Goal: Task Accomplishment & Management: Complete application form

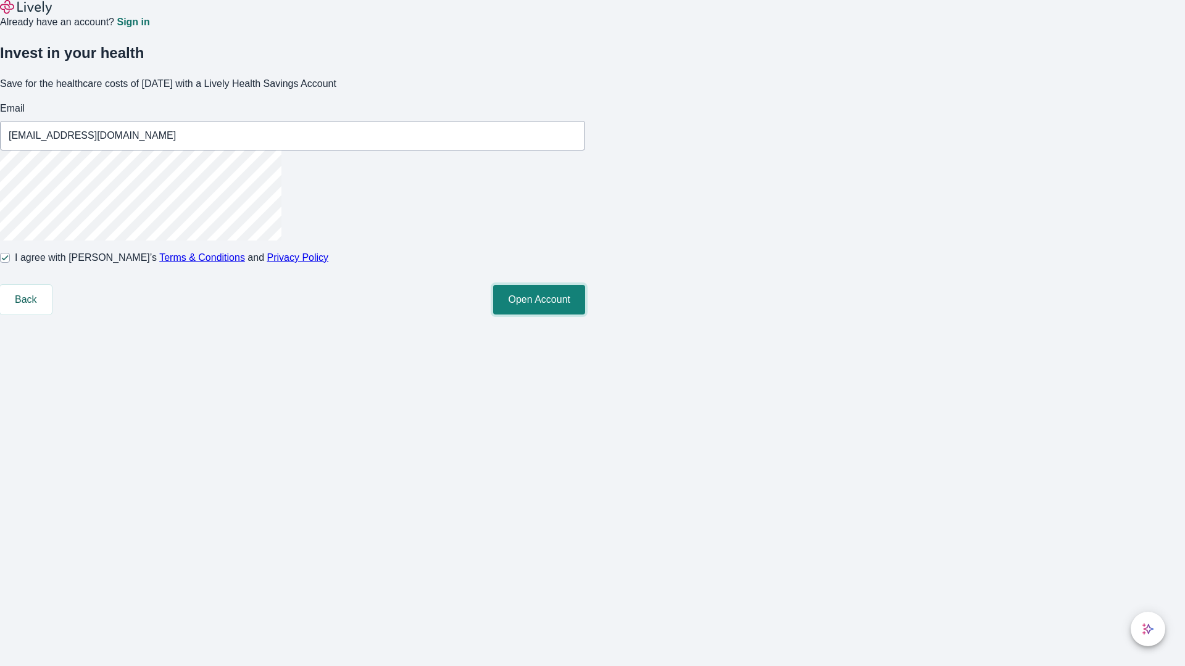
click at [585, 315] on button "Open Account" at bounding box center [539, 300] width 92 height 30
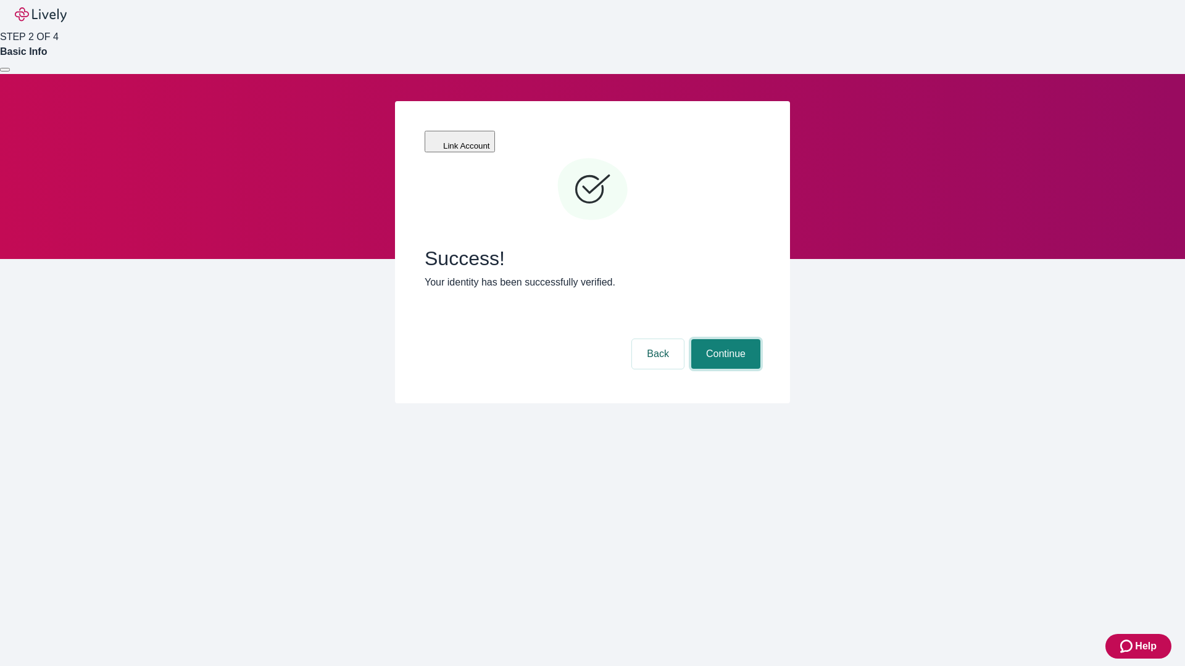
click at [724, 339] on button "Continue" at bounding box center [725, 354] width 69 height 30
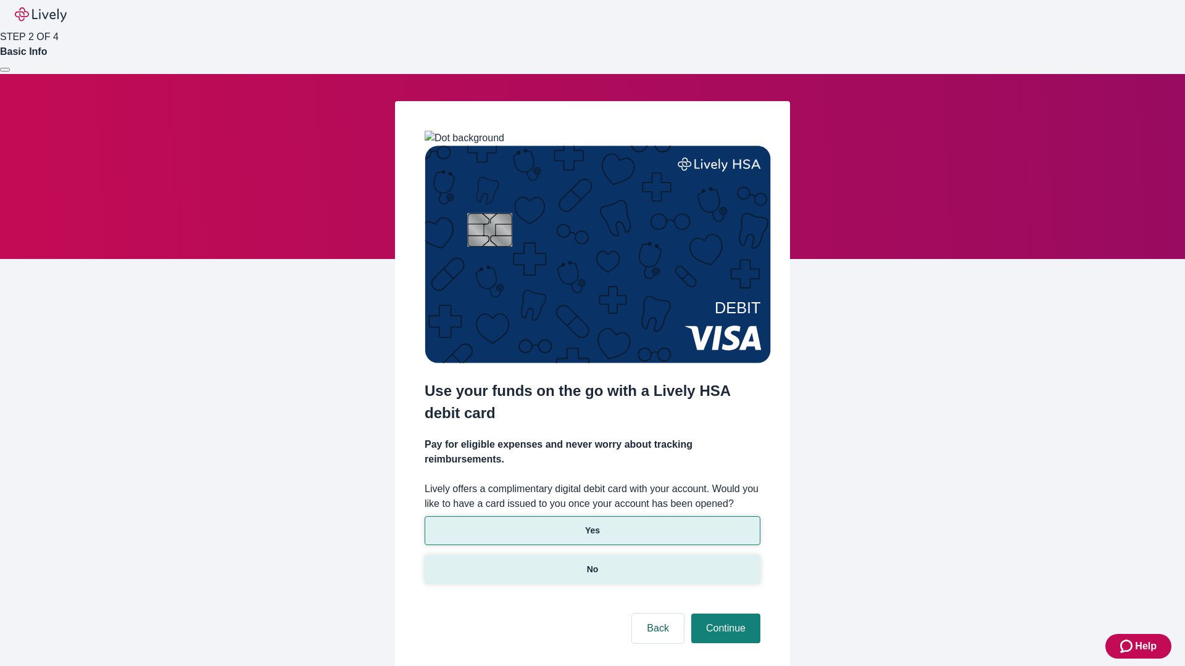
click at [592, 563] on p "No" at bounding box center [593, 569] width 12 height 13
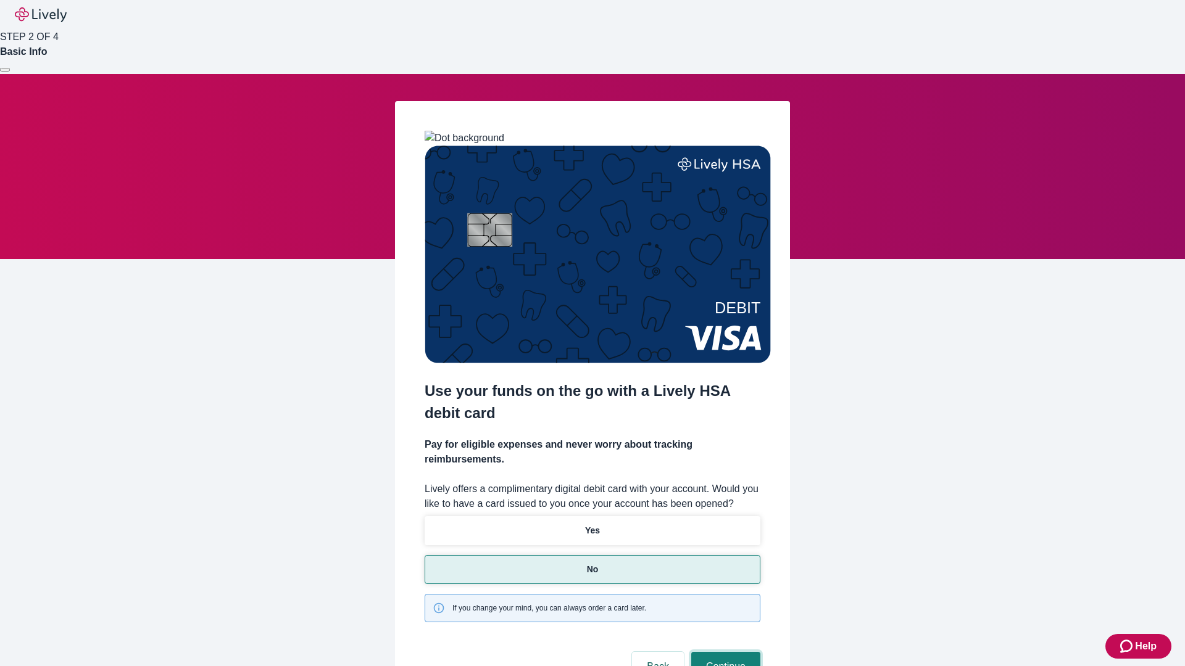
click at [724, 652] on button "Continue" at bounding box center [725, 667] width 69 height 30
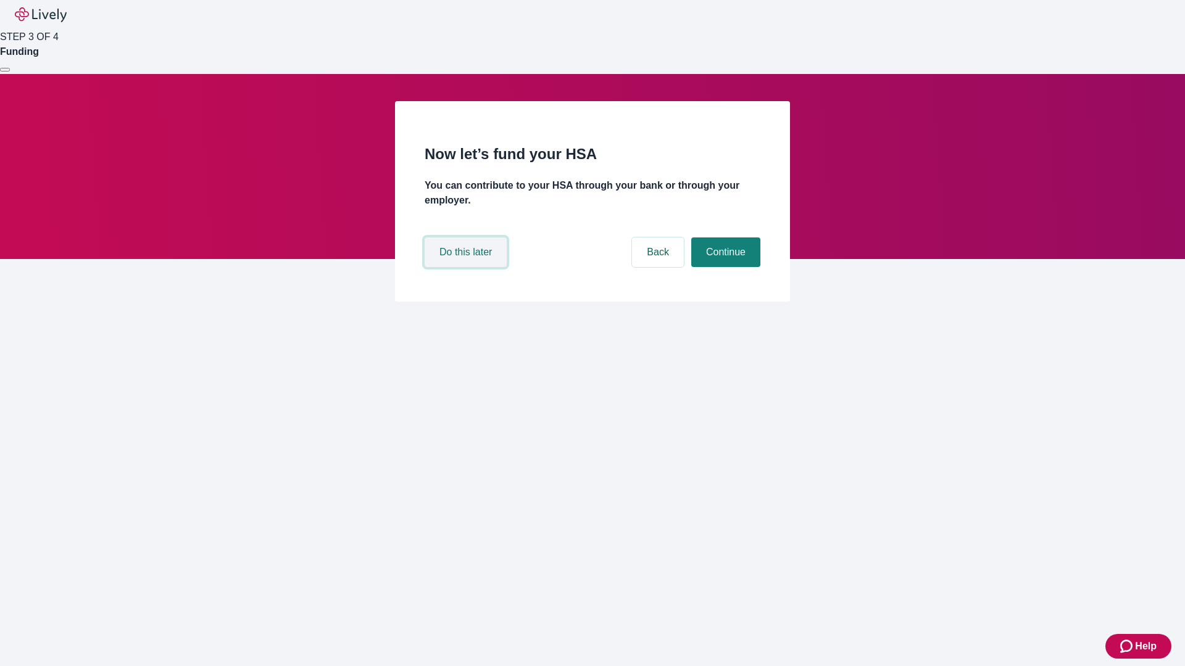
click at [467, 267] on button "Do this later" at bounding box center [466, 253] width 82 height 30
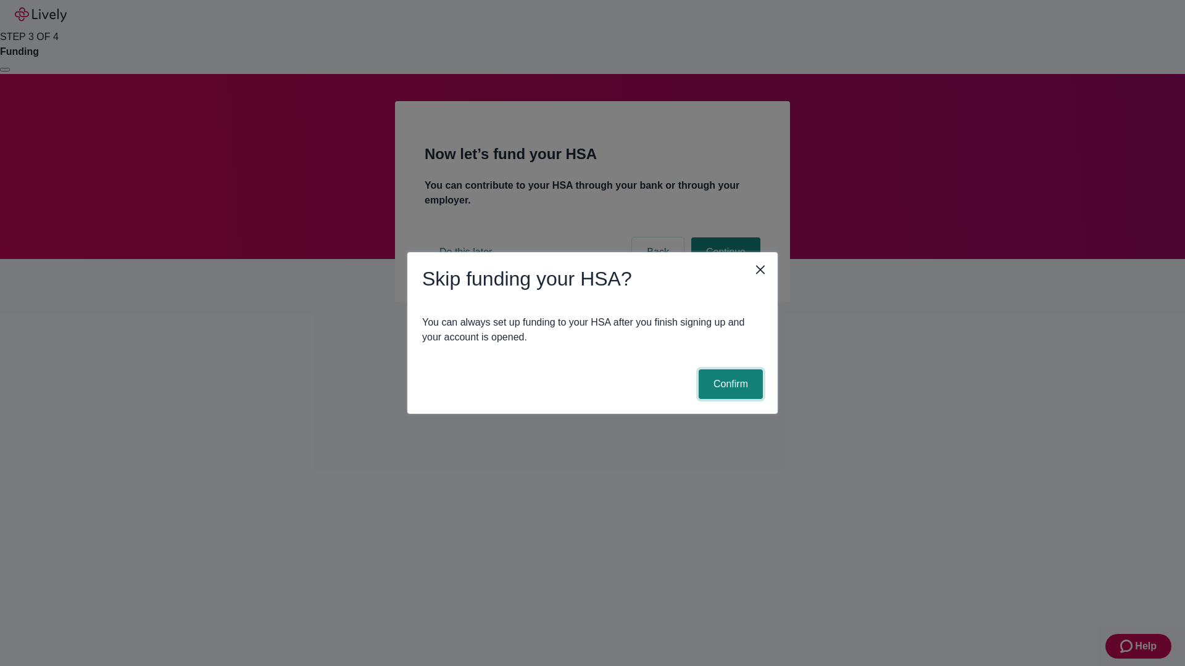
click at [729, 384] on button "Confirm" at bounding box center [730, 385] width 64 height 30
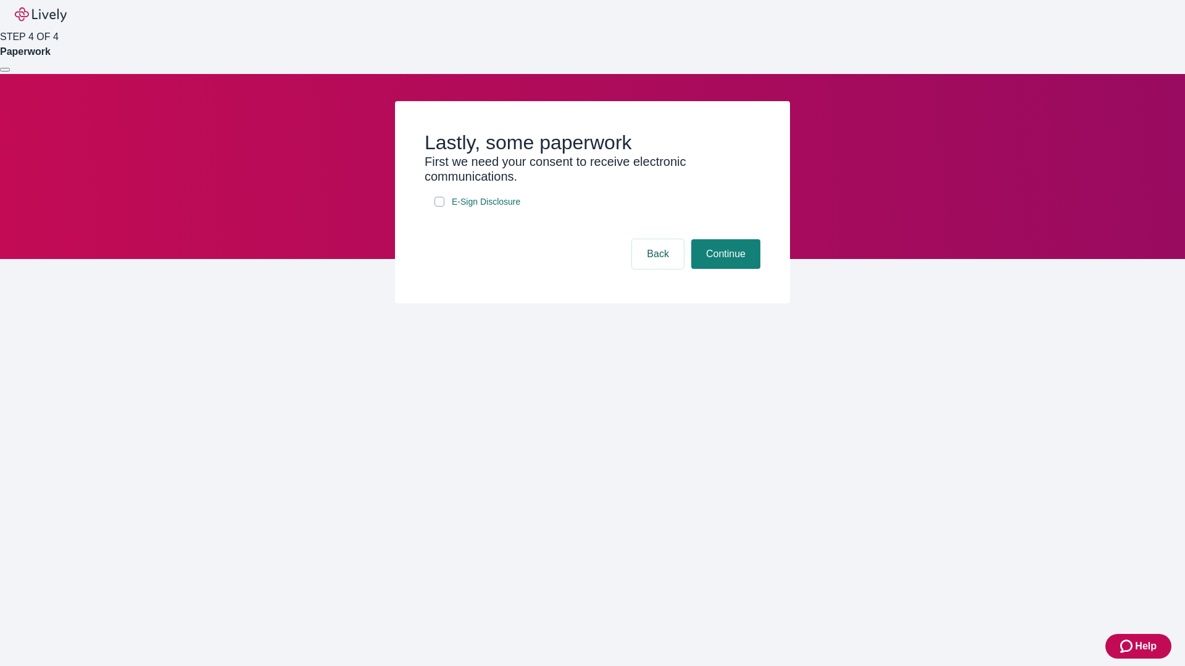
click at [439, 207] on input "E-Sign Disclosure" at bounding box center [439, 202] width 10 height 10
checkbox input "true"
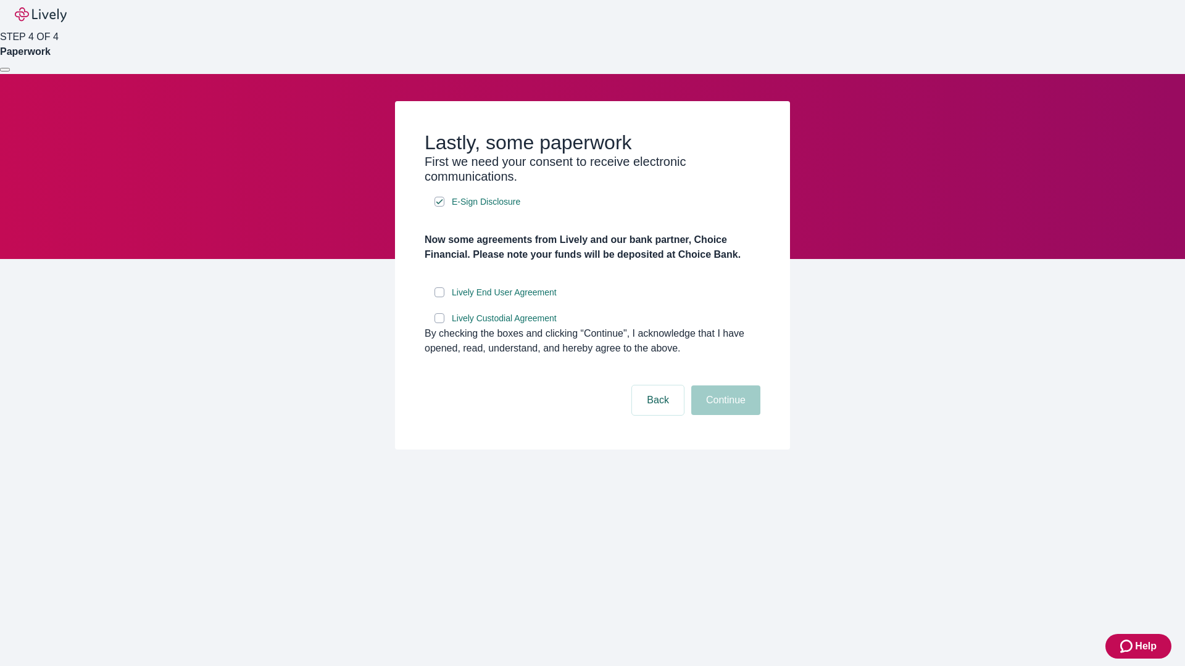
click at [439, 297] on input "Lively End User Agreement" at bounding box center [439, 293] width 10 height 10
checkbox input "true"
click at [439, 323] on input "Lively Custodial Agreement" at bounding box center [439, 318] width 10 height 10
checkbox input "true"
click at [724, 415] on button "Continue" at bounding box center [725, 401] width 69 height 30
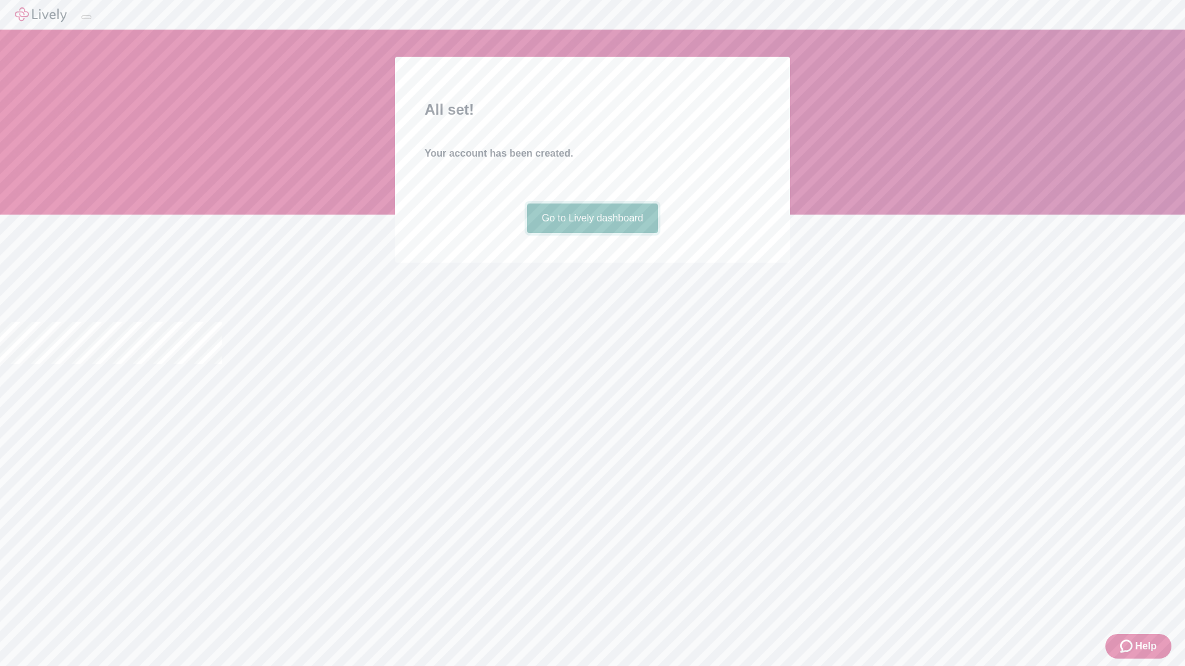
click at [592, 233] on link "Go to Lively dashboard" at bounding box center [592, 219] width 131 height 30
